Goal: Information Seeking & Learning: Find specific fact

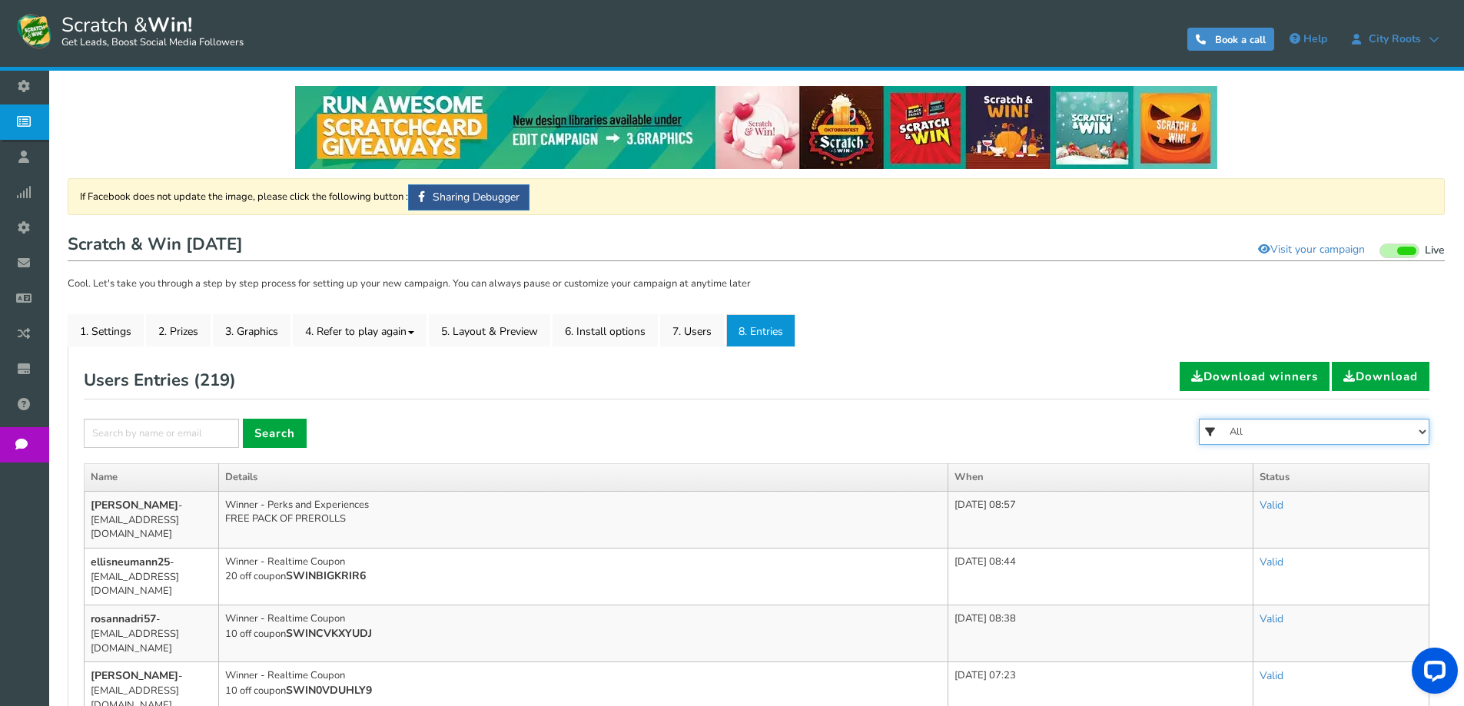
drag, startPoint x: 1279, startPoint y: 439, endPoint x: 1271, endPoint y: 442, distance: 9.0
click at [1279, 439] on select "All FREE 500 POINTS [DATE] GOODIE BAG FREE 28 GRAMS OF SMALLS FLOWER FREE 7 GRA…" at bounding box center [1314, 432] width 231 height 26
select select "86485"
click at [1199, 419] on select "All FREE 500 POINTS [DATE] GOODIE BAG FREE 28 GRAMS OF SMALLS FLOWER FREE 7 GRA…" at bounding box center [1314, 432] width 231 height 26
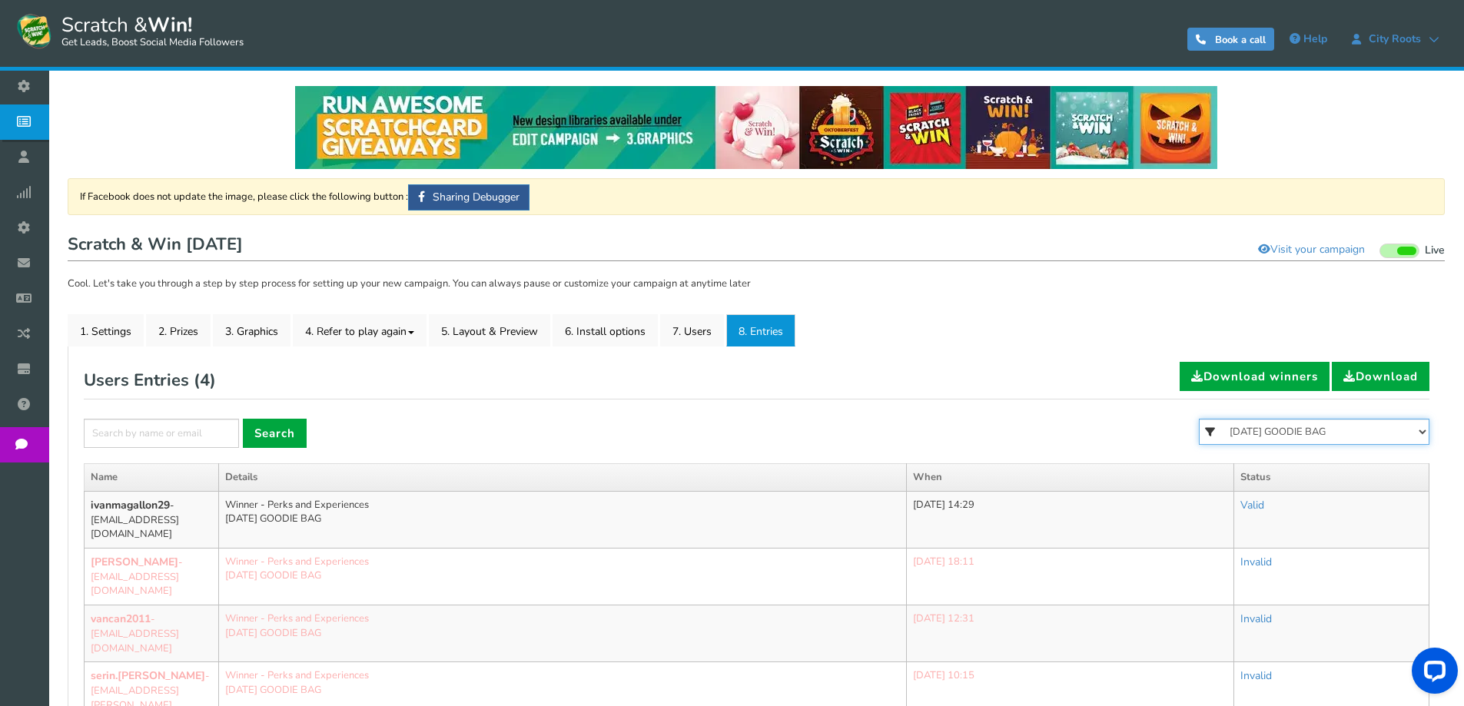
click at [1256, 434] on select "All FREE 500 POINTS [DATE] GOODIE BAG FREE 28 GRAMS OF SMALLS FLOWER FREE 7 GRA…" at bounding box center [1314, 432] width 231 height 26
select select "86484"
click at [1199, 419] on select "All FREE 500 POINTS [DATE] GOODIE BAG FREE 28 GRAMS OF SMALLS FLOWER FREE 7 GRA…" at bounding box center [1314, 432] width 231 height 26
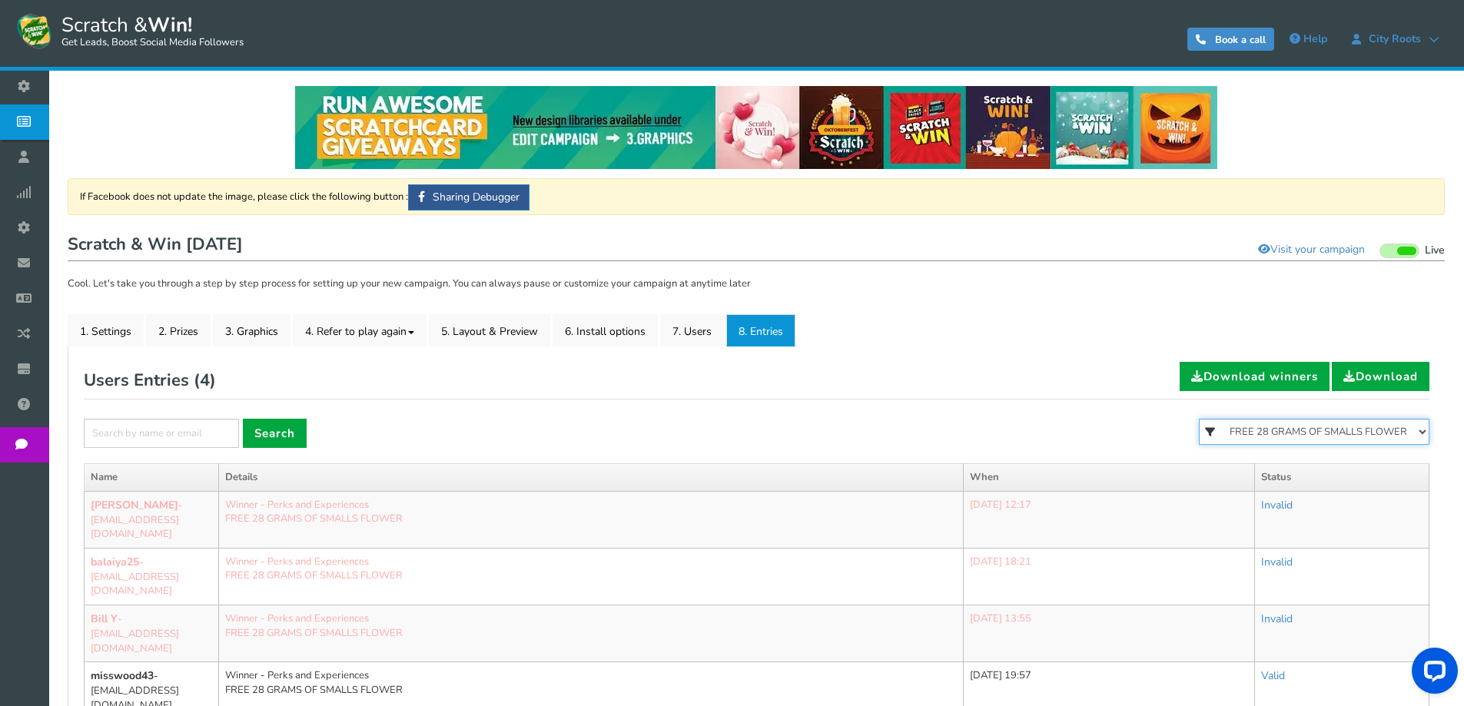
click at [1262, 434] on select "All FREE 500 POINTS [DATE] GOODIE BAG FREE 28 GRAMS OF SMALLS FLOWER FREE 7 GRA…" at bounding box center [1314, 432] width 231 height 26
select select "86483"
click at [1199, 419] on select "All FREE 500 POINTS [DATE] GOODIE BAG FREE 28 GRAMS OF SMALLS FLOWER FREE 7 GRA…" at bounding box center [1314, 432] width 231 height 26
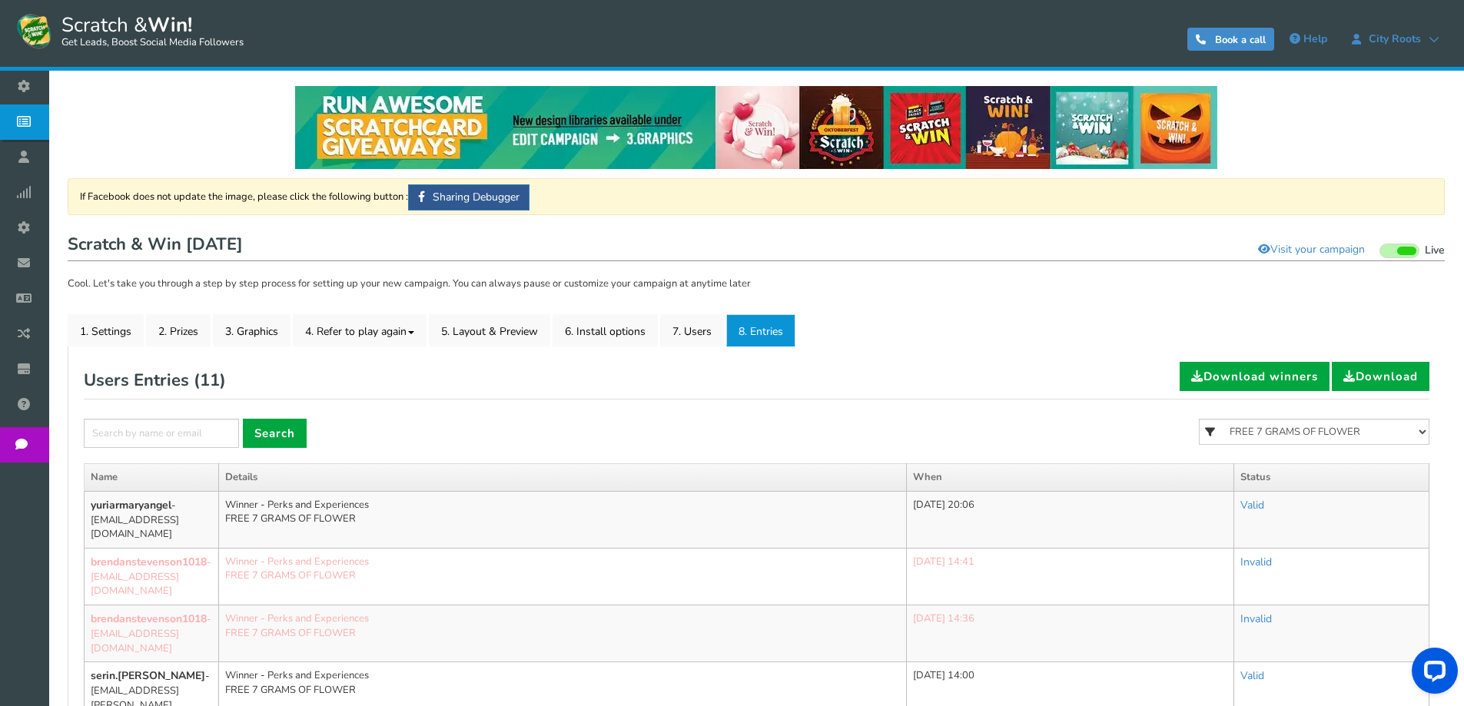
scroll to position [77, 0]
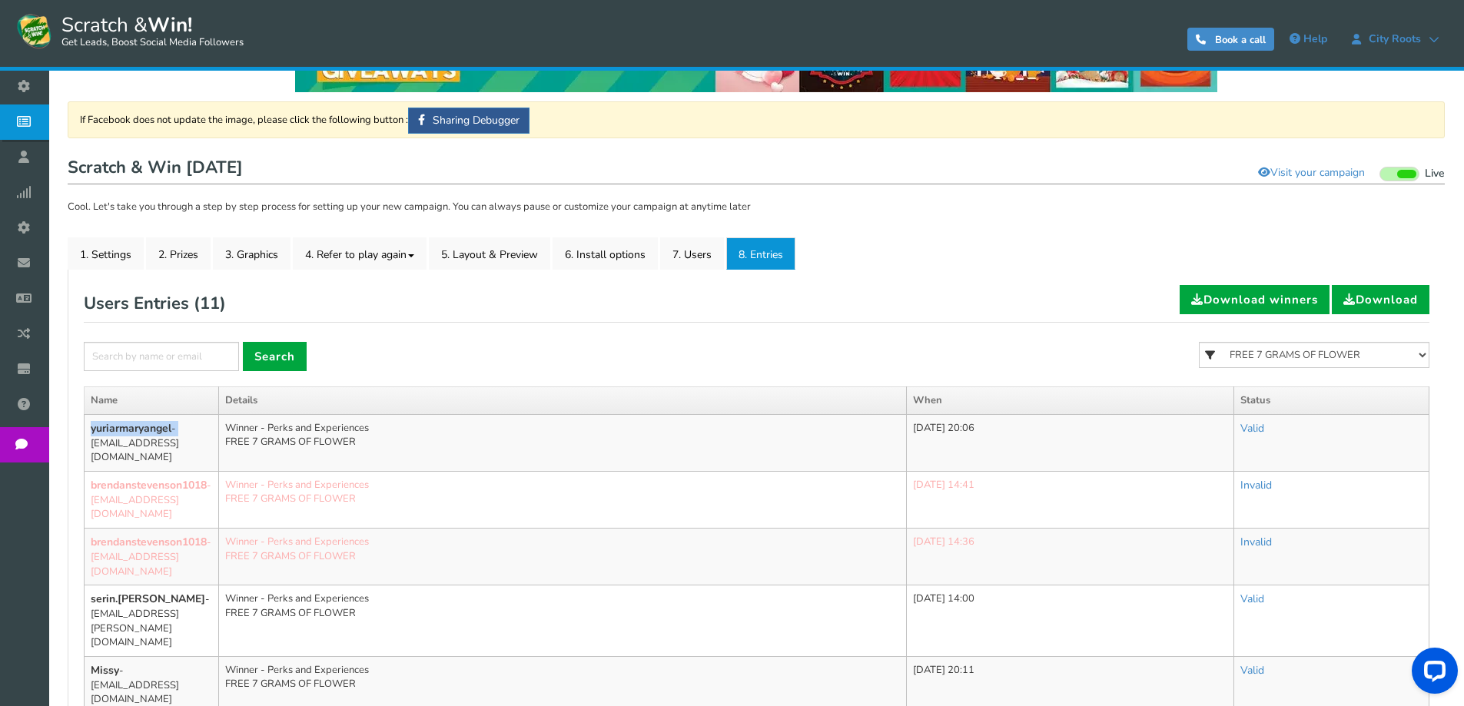
drag, startPoint x: 190, startPoint y: 427, endPoint x: 92, endPoint y: 430, distance: 97.6
click at [92, 430] on td "yuriarmaryangel - [EMAIL_ADDRESS][DOMAIN_NAME]" at bounding box center [152, 442] width 134 height 57
copy td "yuriarmaryangel -"
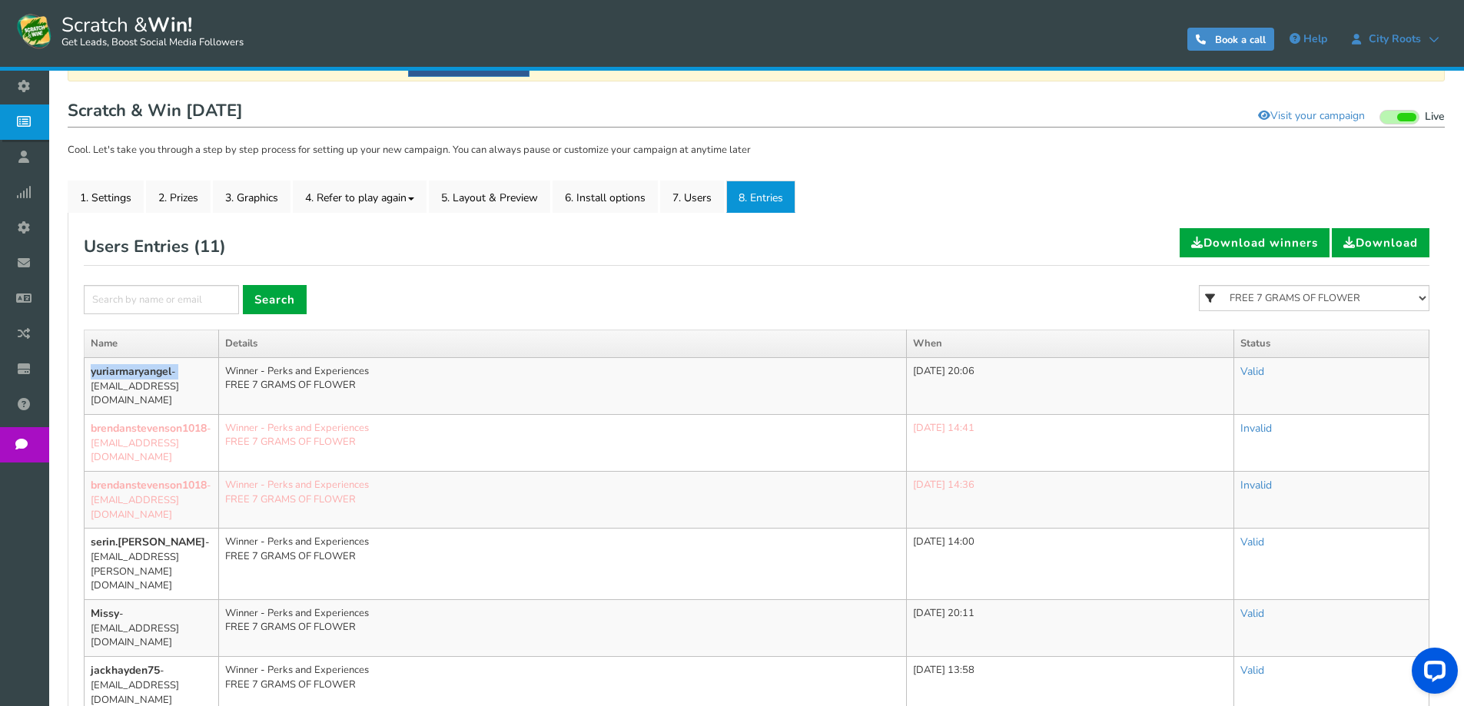
scroll to position [231, 0]
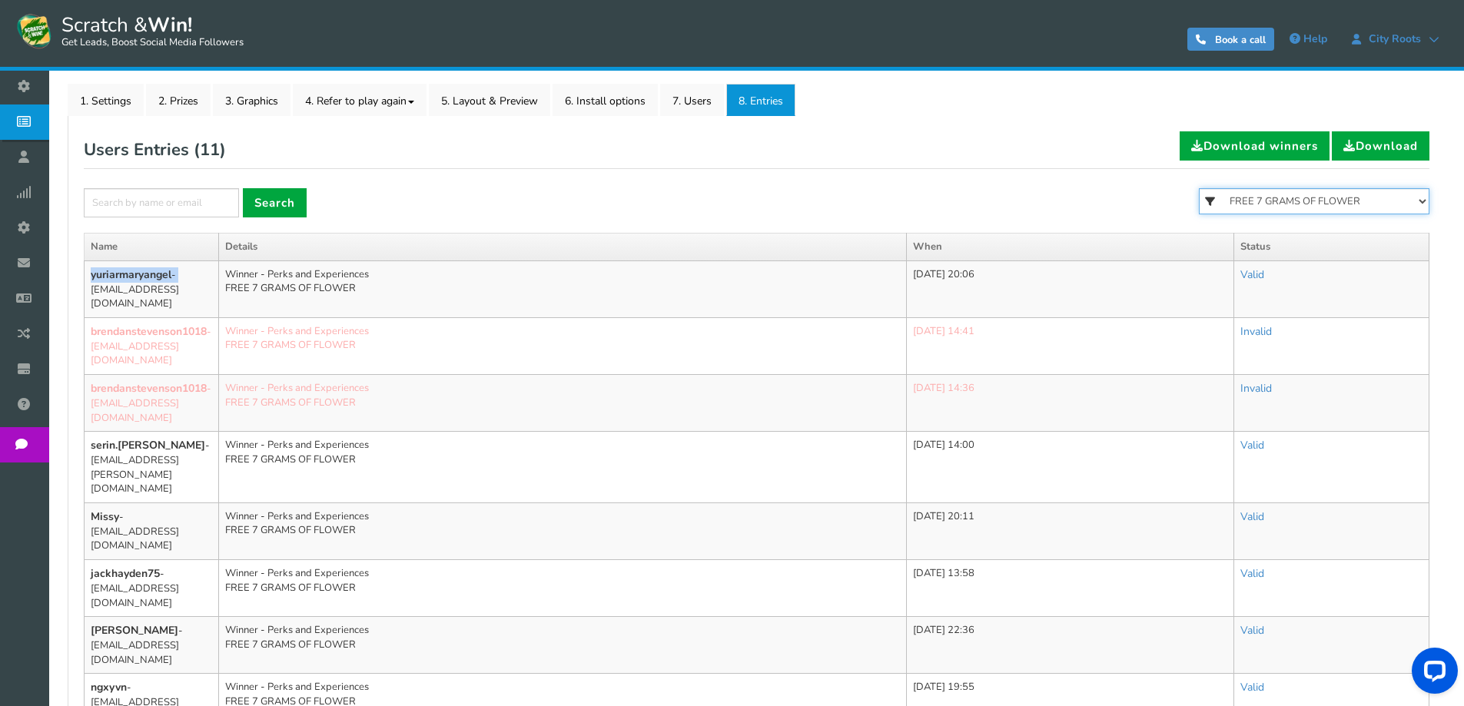
click at [1310, 201] on select "All FREE 500 POINTS [DATE] GOODIE BAG FREE 28 GRAMS OF SMALLS FLOWER FREE 7 GRA…" at bounding box center [1314, 201] width 231 height 26
select select "86482"
click at [1199, 188] on select "All FREE 500 POINTS [DATE] GOODIE BAG FREE 28 GRAMS OF SMALLS FLOWER FREE 7 GRA…" at bounding box center [1314, 201] width 231 height 26
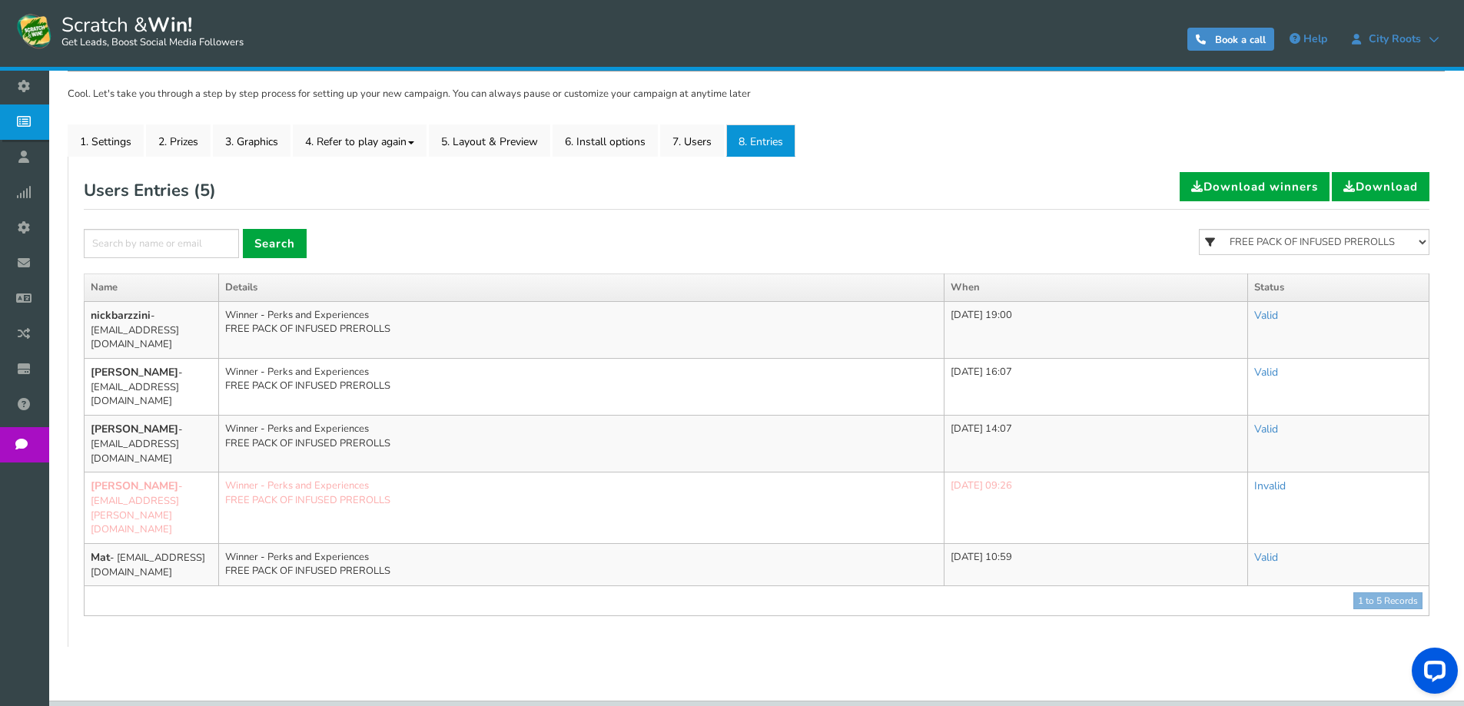
click at [1282, 204] on div "Users Entries ( 5 ) Download winners Download" at bounding box center [757, 191] width 1346 height 38
click at [1286, 240] on select "All FREE 500 POINTS [DATE] GOODIE BAG FREE 28 GRAMS OF SMALLS FLOWER FREE 7 GRA…" at bounding box center [1314, 242] width 231 height 26
select select "86481"
click at [1199, 229] on select "All FREE 500 POINTS [DATE] GOODIE BAG FREE 28 GRAMS OF SMALLS FLOWER FREE 7 GRA…" at bounding box center [1314, 242] width 231 height 26
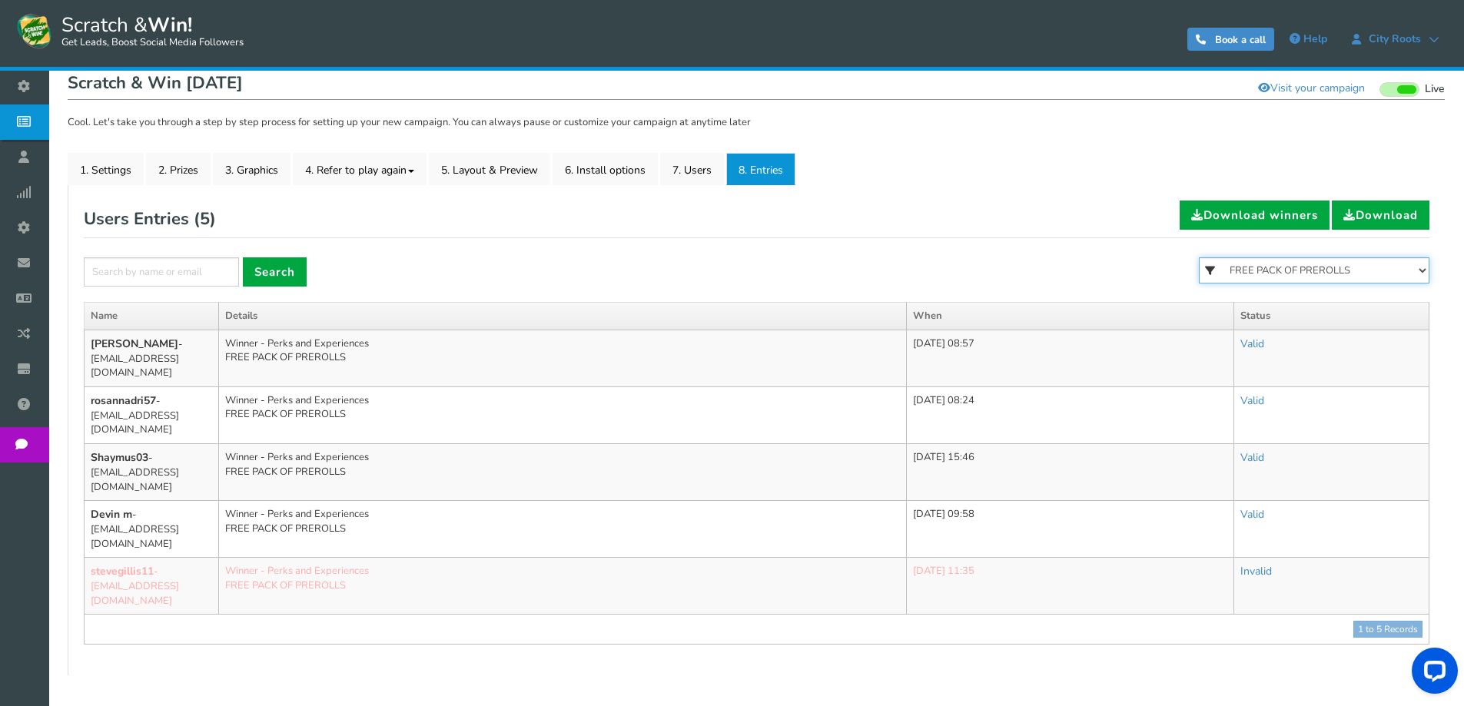
drag, startPoint x: 1273, startPoint y: 270, endPoint x: 1283, endPoint y: 281, distance: 14.8
click at [1273, 270] on select "All FREE 500 POINTS [DATE] GOODIE BAG FREE 28 GRAMS OF SMALLS FLOWER FREE 7 GRA…" at bounding box center [1314, 270] width 231 height 26
select select
click at [1199, 257] on select "All FREE 500 POINTS [DATE] GOODIE BAG FREE 28 GRAMS OF SMALLS FLOWER FREE 7 GRA…" at bounding box center [1314, 270] width 231 height 26
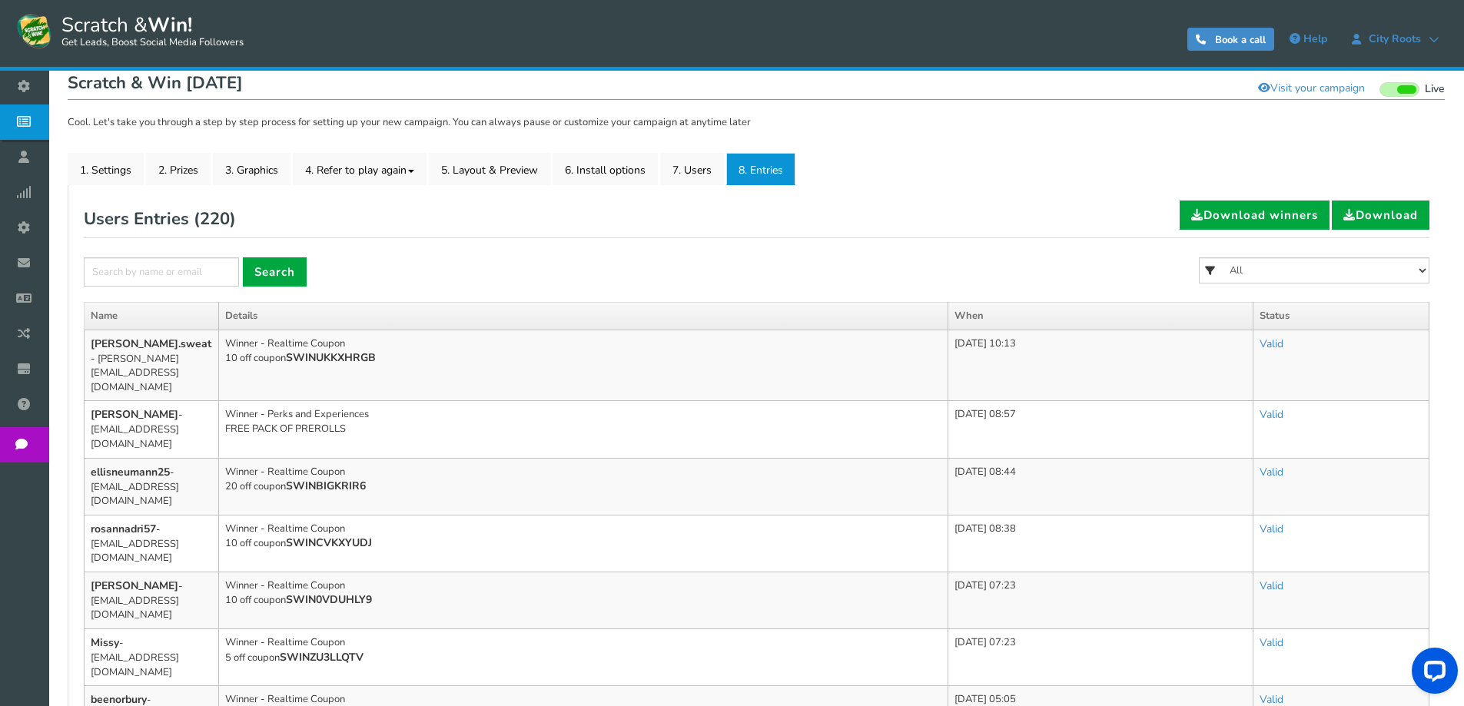
scroll to position [238, 0]
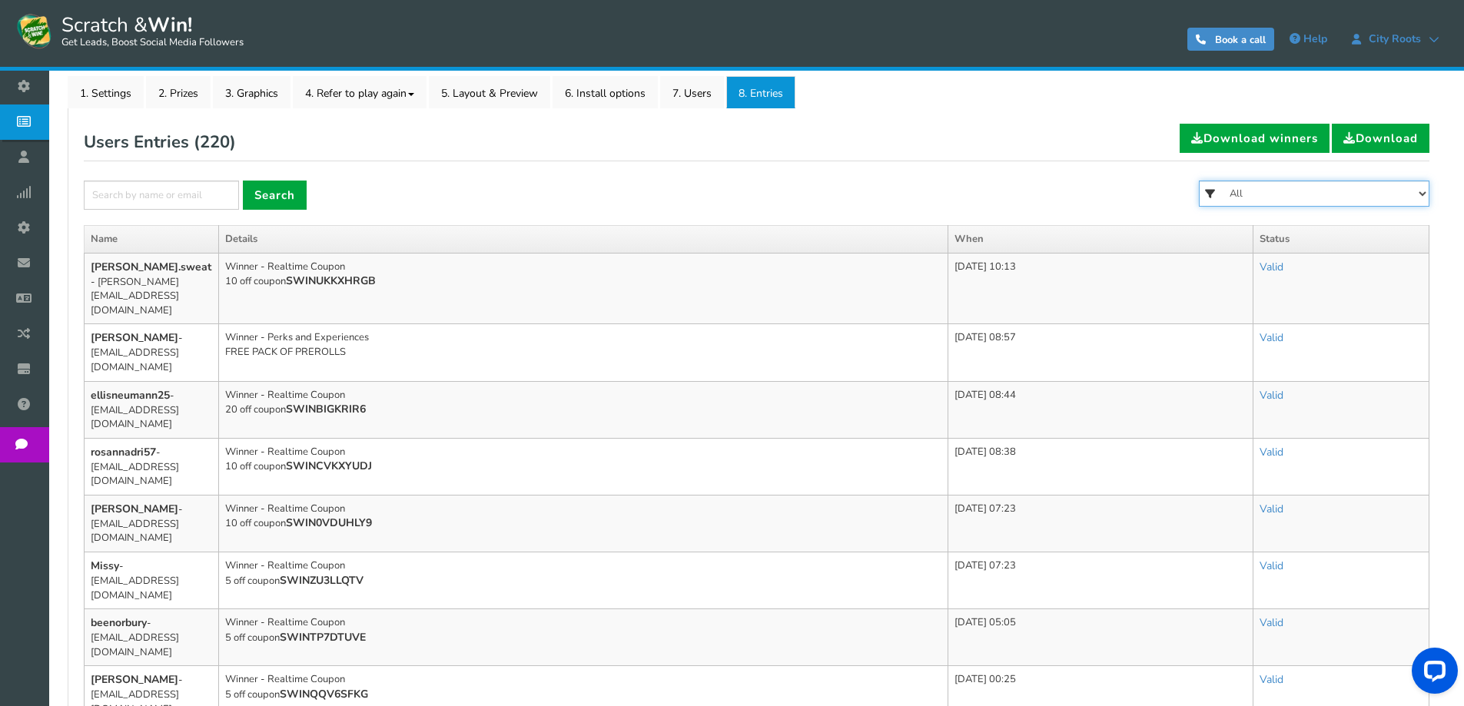
click at [1376, 201] on select "All FREE 500 POINTS [DATE] GOODIE BAG FREE 28 GRAMS OF SMALLS FLOWER FREE 7 GRA…" at bounding box center [1314, 194] width 231 height 26
select select "86521"
click at [1199, 181] on select "All FREE 500 POINTS [DATE] GOODIE BAG FREE 28 GRAMS OF SMALLS FLOWER FREE 7 GRA…" at bounding box center [1314, 194] width 231 height 26
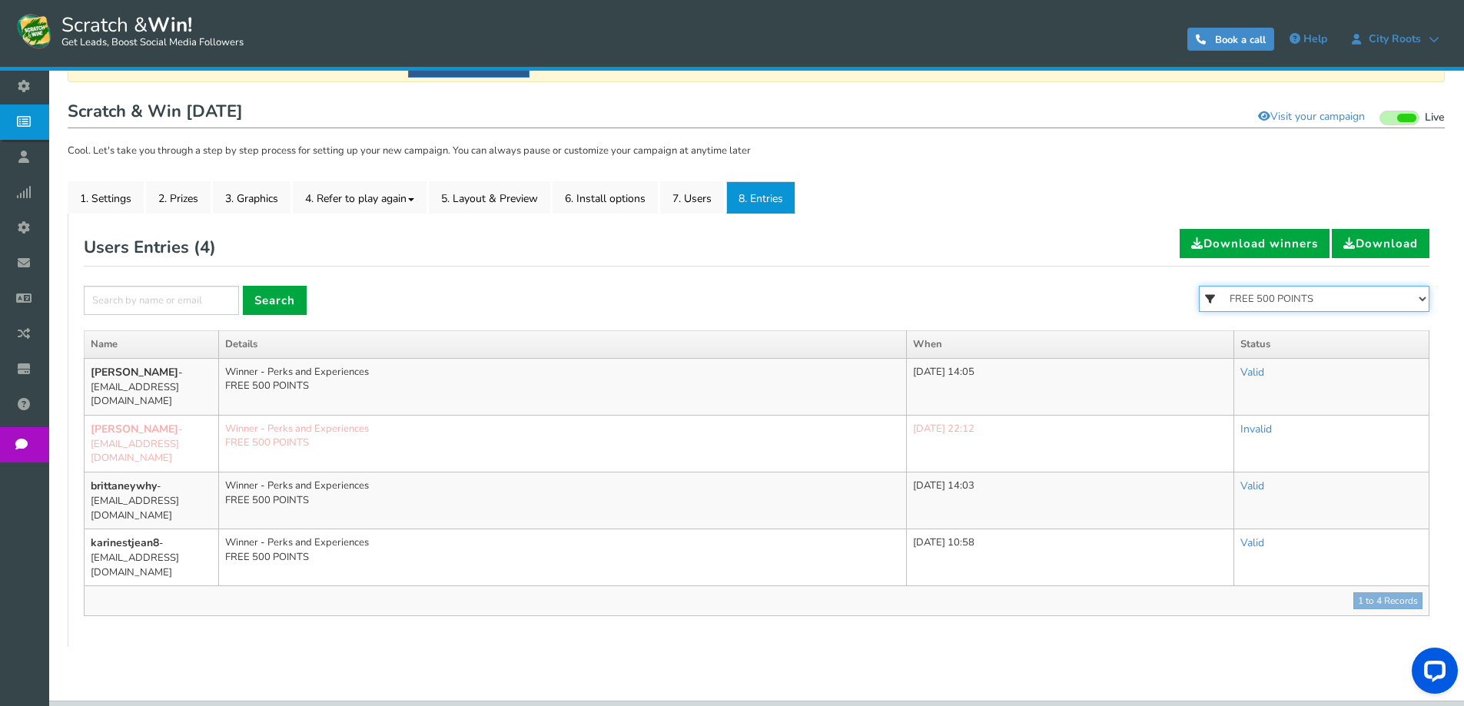
click at [1260, 297] on select "All FREE 500 POINTS [DATE] GOODIE BAG FREE 28 GRAMS OF SMALLS FLOWER FREE 7 GRA…" at bounding box center [1314, 299] width 231 height 26
click at [998, 229] on div "Users Entries ( 4 ) Download winners Download" at bounding box center [757, 248] width 1346 height 38
click at [928, 228] on div "General Lead Form Labels Fields setup Restrictions Allow users to play again af…" at bounding box center [756, 430] width 1377 height 433
click at [1249, 287] on select "All FREE 500 POINTS [DATE] GOODIE BAG FREE 28 GRAMS OF SMALLS FLOWER FREE 7 GRA…" at bounding box center [1314, 299] width 231 height 26
select select
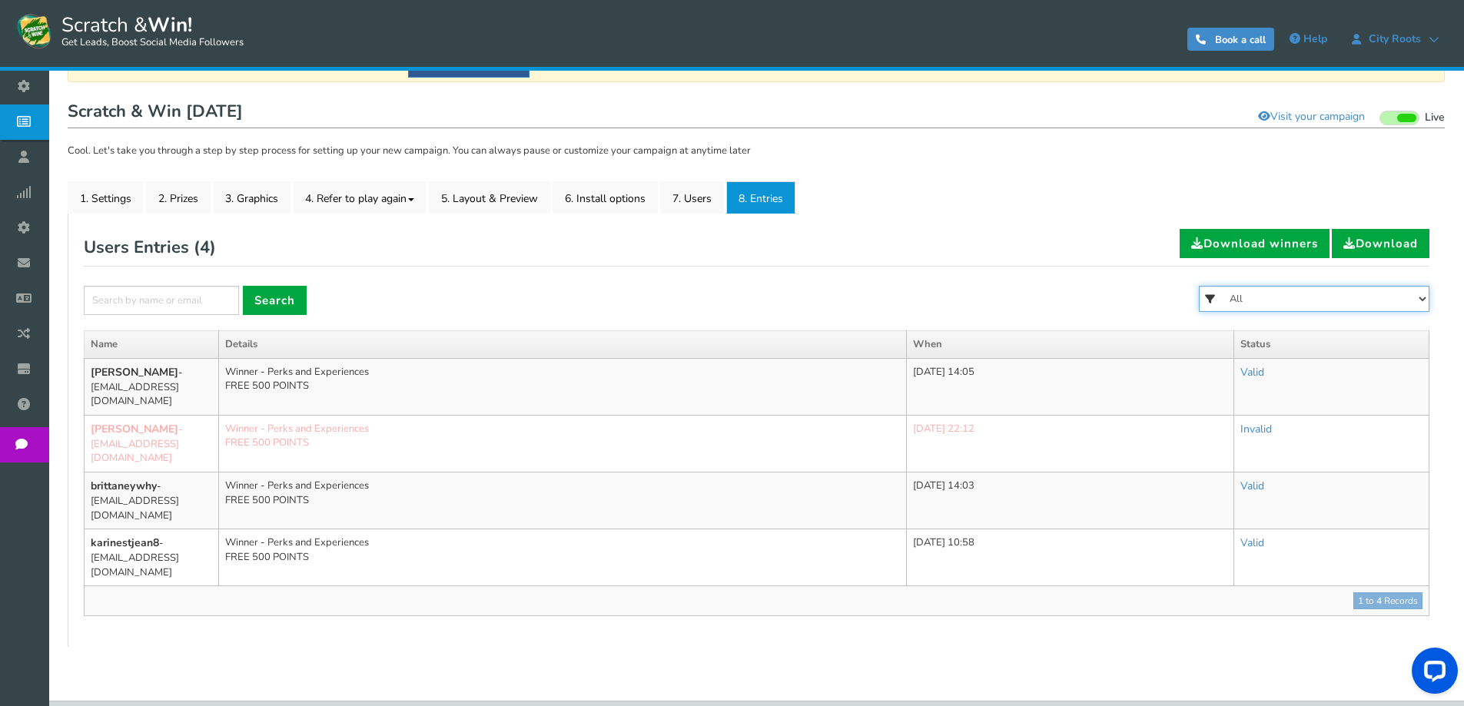
click at [1199, 286] on select "All FREE 500 POINTS [DATE] GOODIE BAG FREE 28 GRAMS OF SMALLS FLOWER FREE 7 GRA…" at bounding box center [1314, 299] width 231 height 26
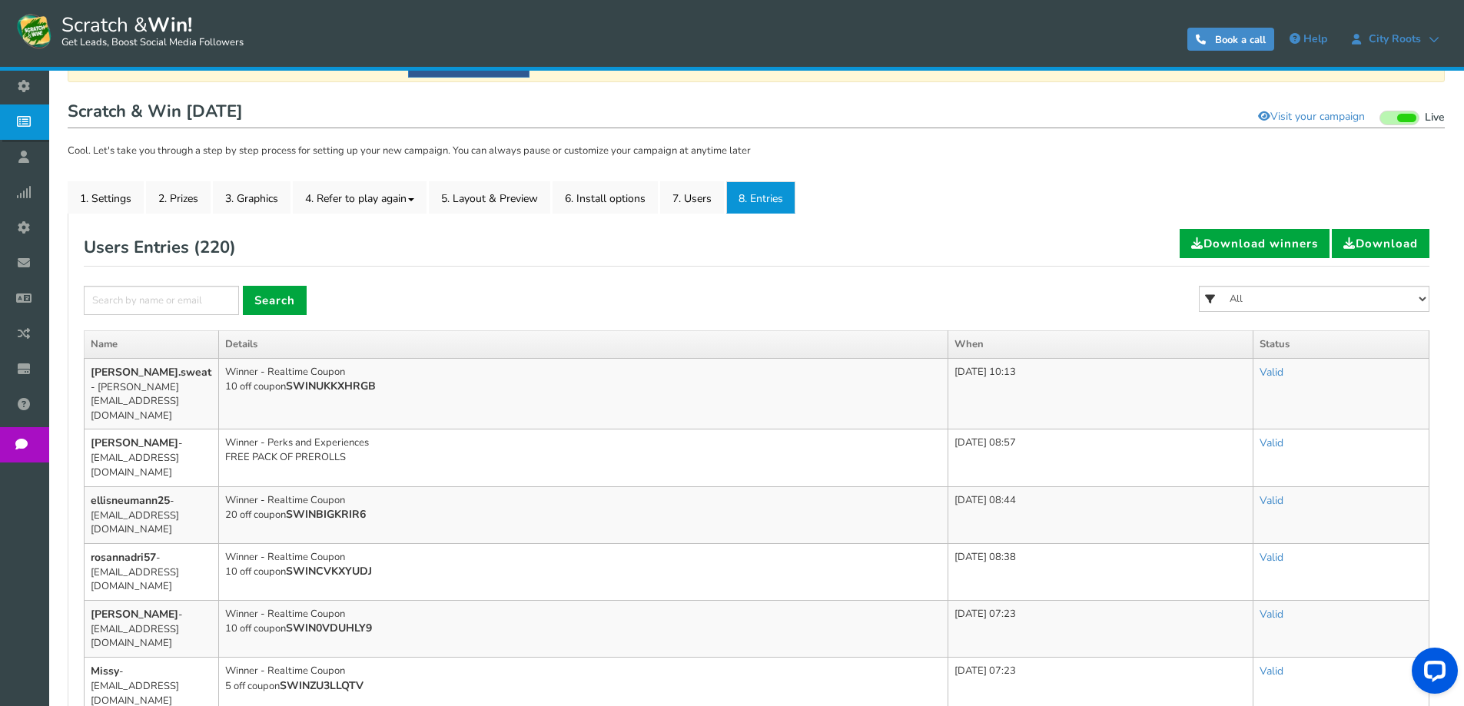
click at [755, 313] on form "× Search All FREE 500 POINTS [DATE] GOODIE BAG FREE 28 GRAMS OF SMALLS FLOWER F…" at bounding box center [757, 308] width 1346 height 45
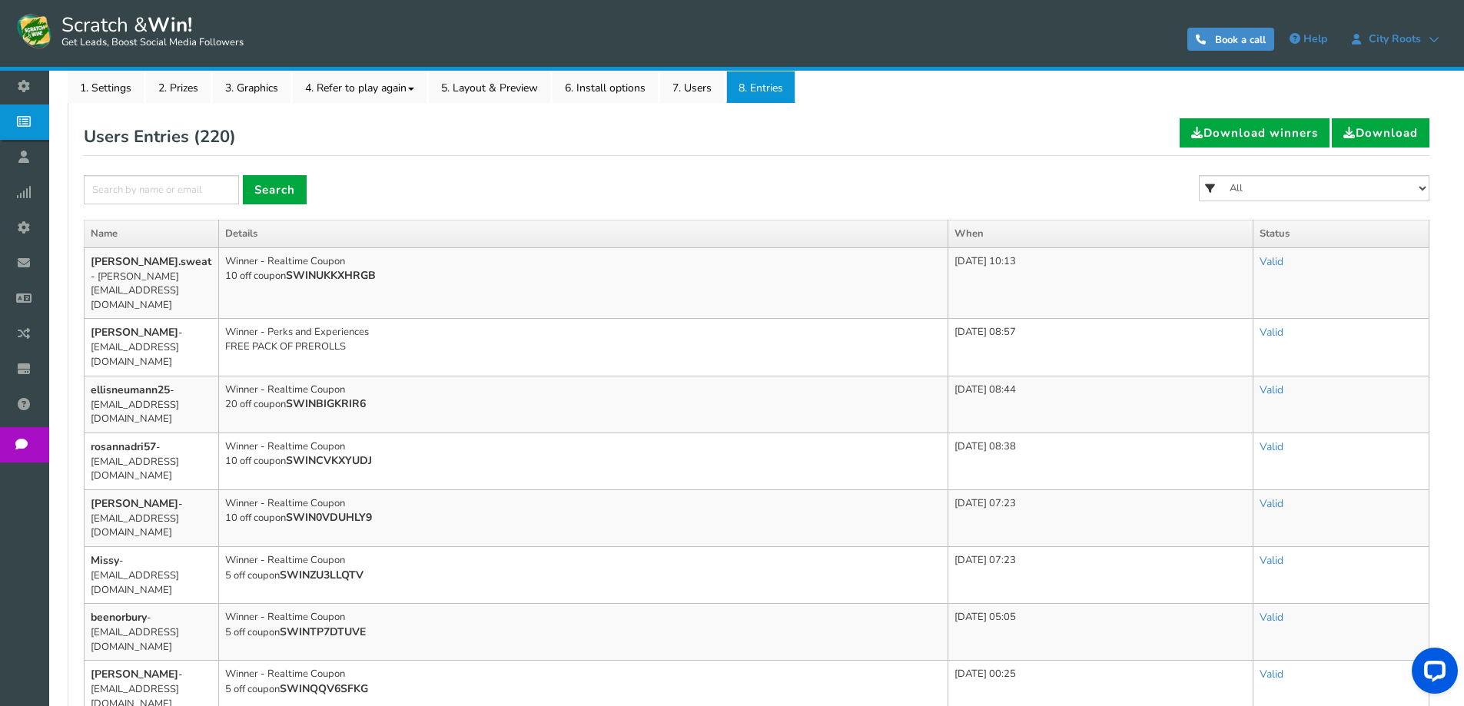
scroll to position [210, 0]
